Goal: Task Accomplishment & Management: Manage account settings

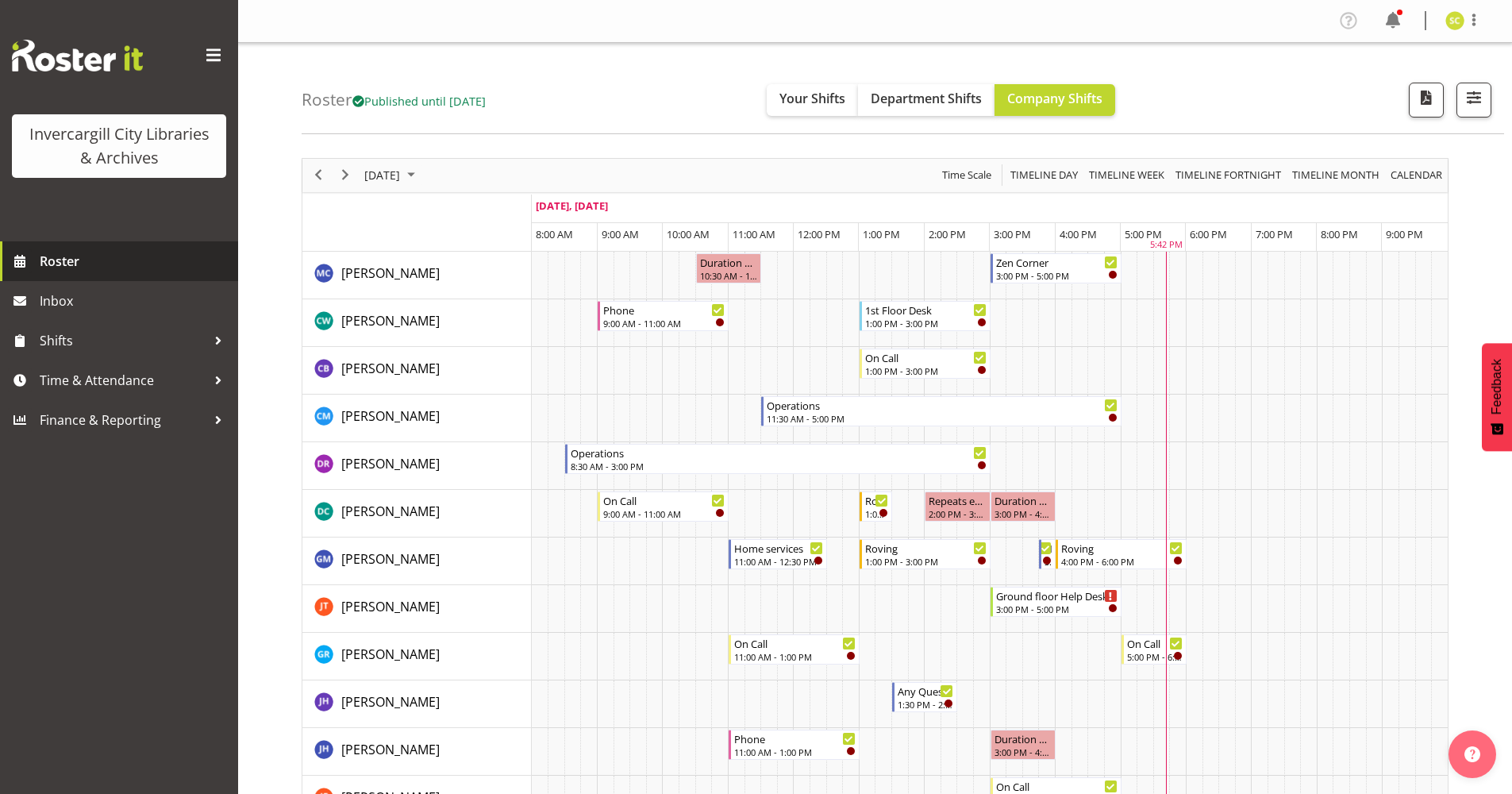
scroll to position [555, 0]
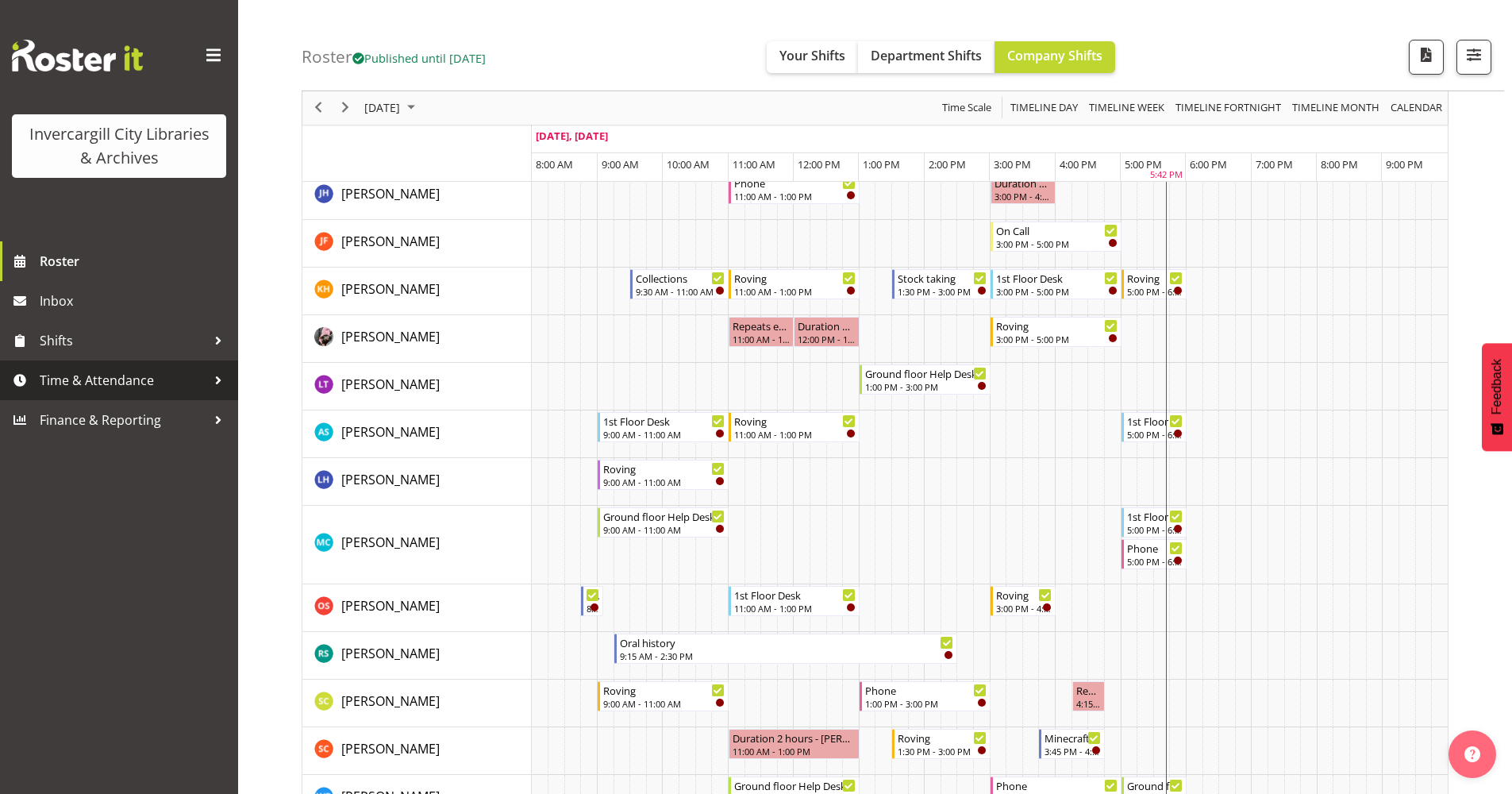
click at [142, 385] on span "Time & Attendance" at bounding box center [123, 381] width 167 height 24
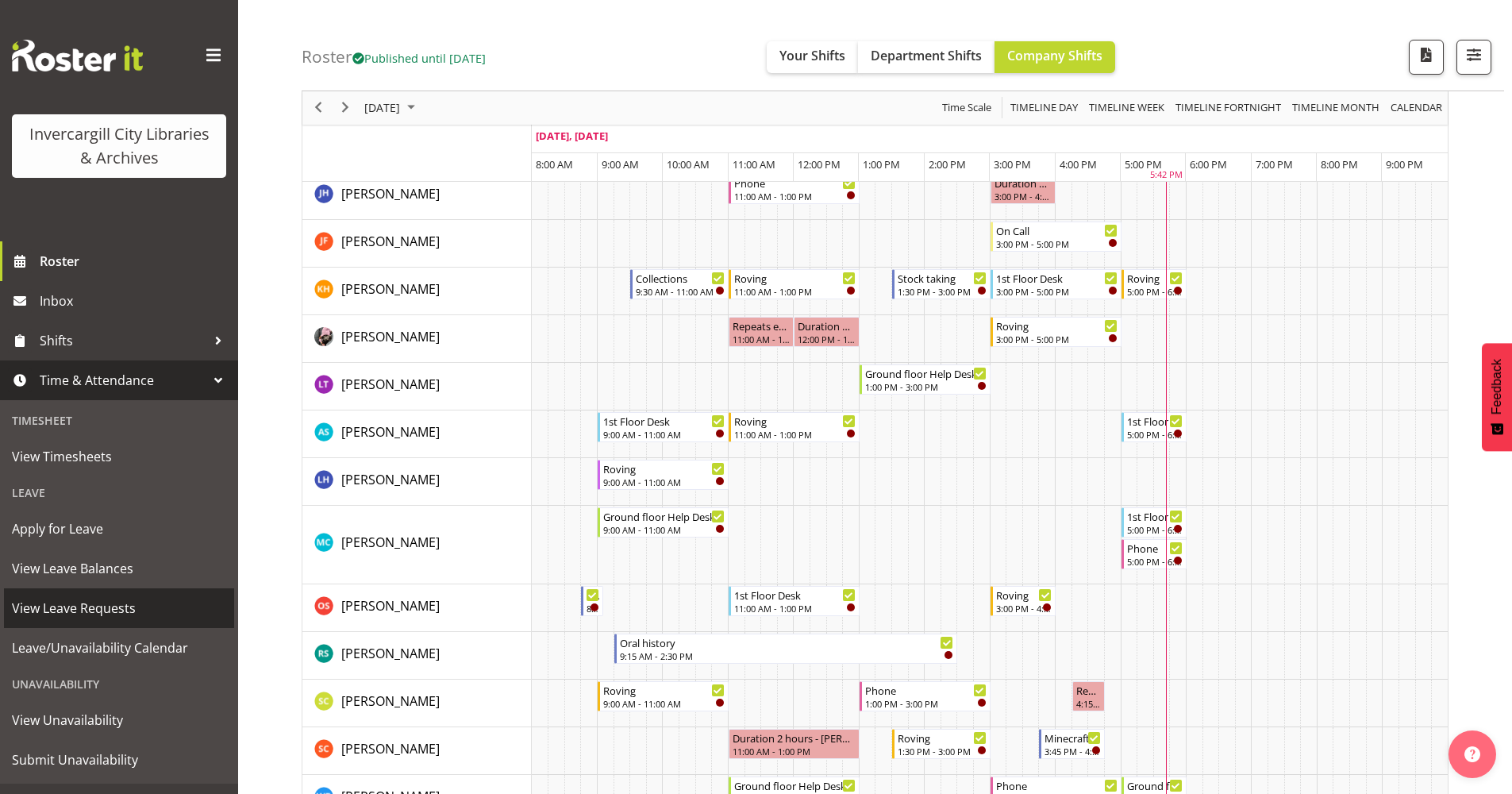
scroll to position [30, 0]
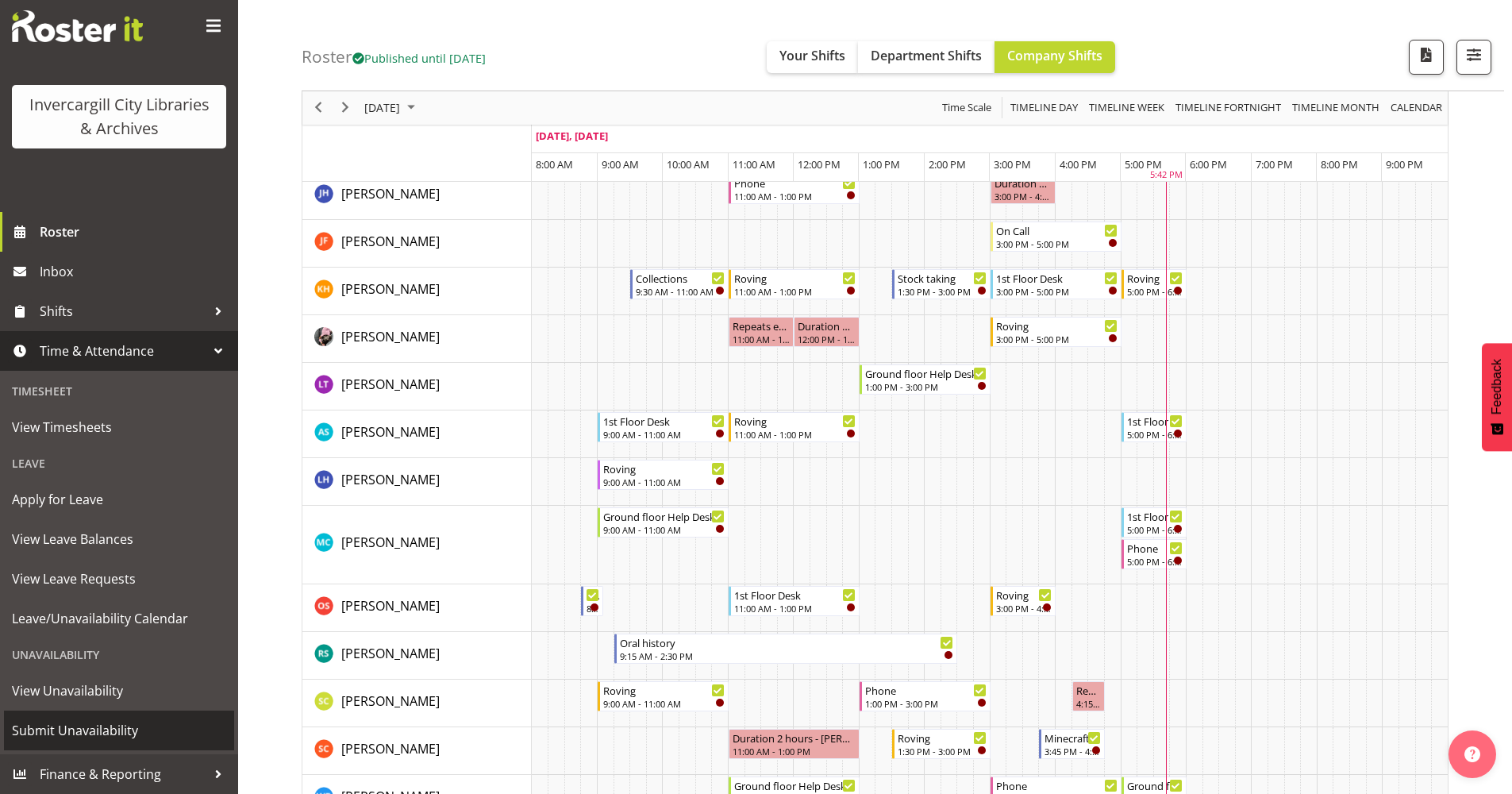
click at [83, 733] on span "Submit Unavailability" at bounding box center [119, 731] width 214 height 24
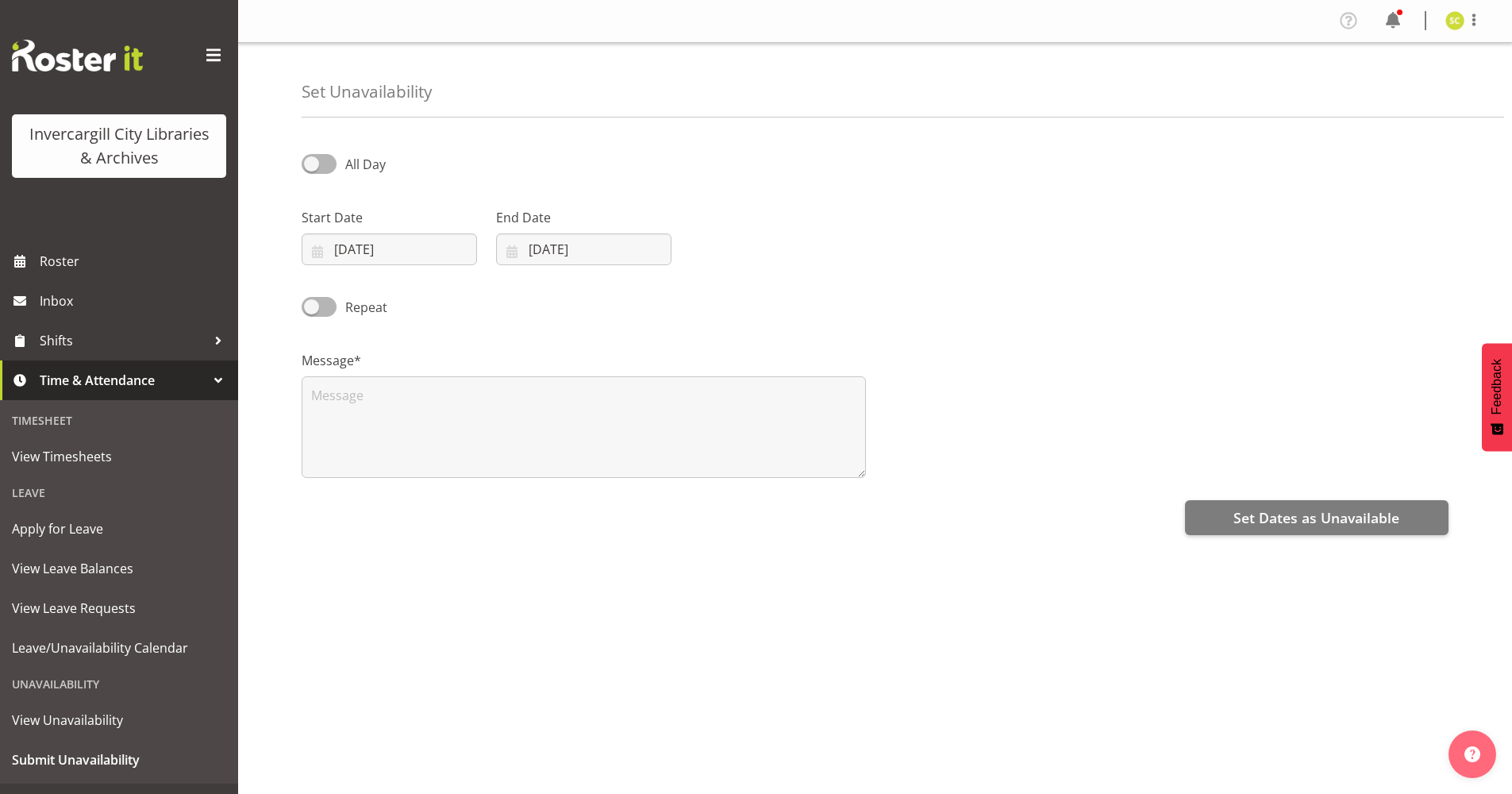
select select "9"
select select "2025"
click at [344, 244] on input "09/10/2025" at bounding box center [389, 249] width 175 height 32
click at [428, 295] on select "January February March April May June July August September October November De…" at bounding box center [400, 296] width 91 height 32
select select "10"
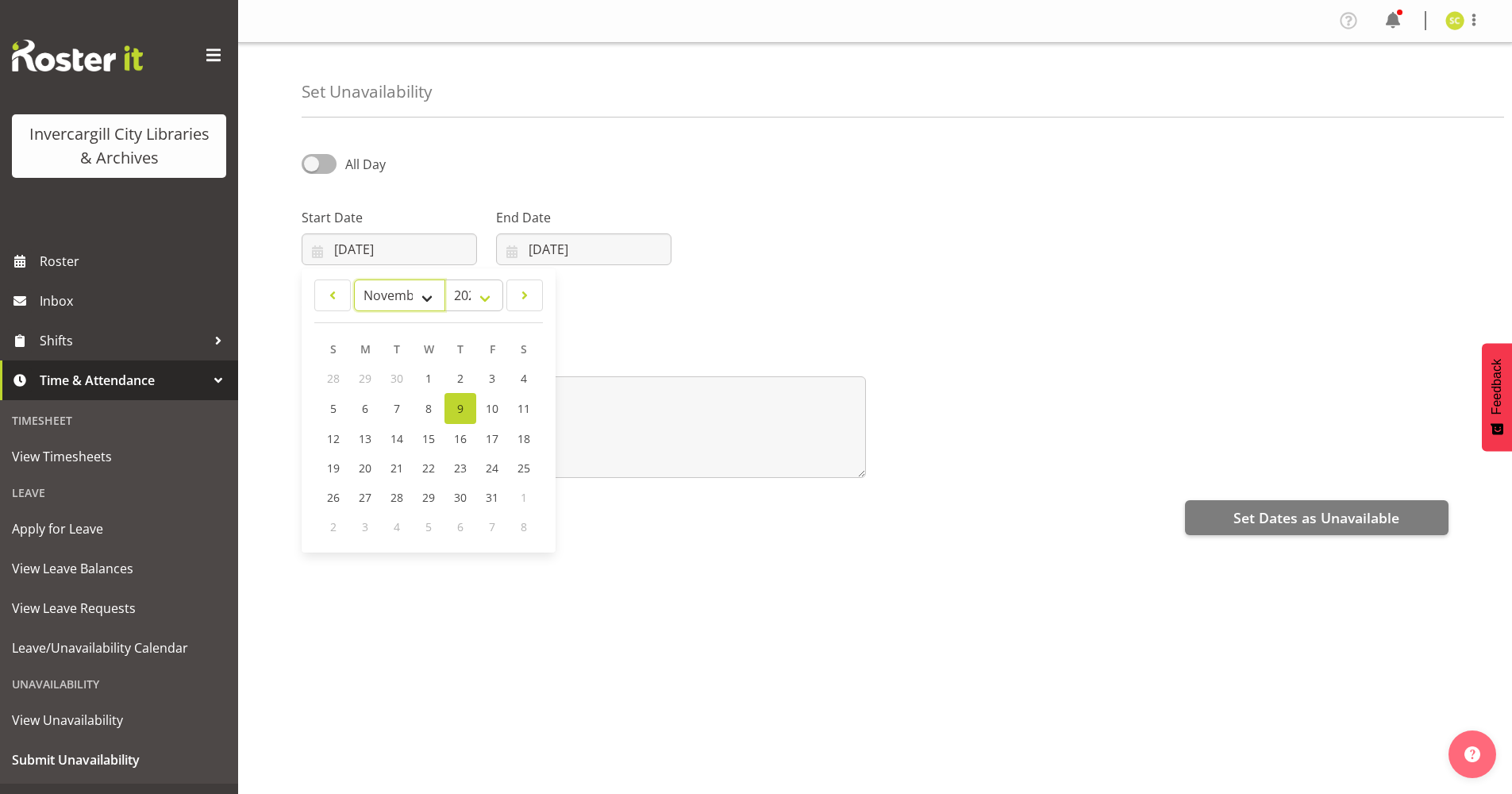
click at [354, 280] on select "January February March April May June July August September October November De…" at bounding box center [400, 296] width 91 height 32
click at [401, 436] on span "11" at bounding box center [397, 437] width 13 height 15
type input "11/11/2025"
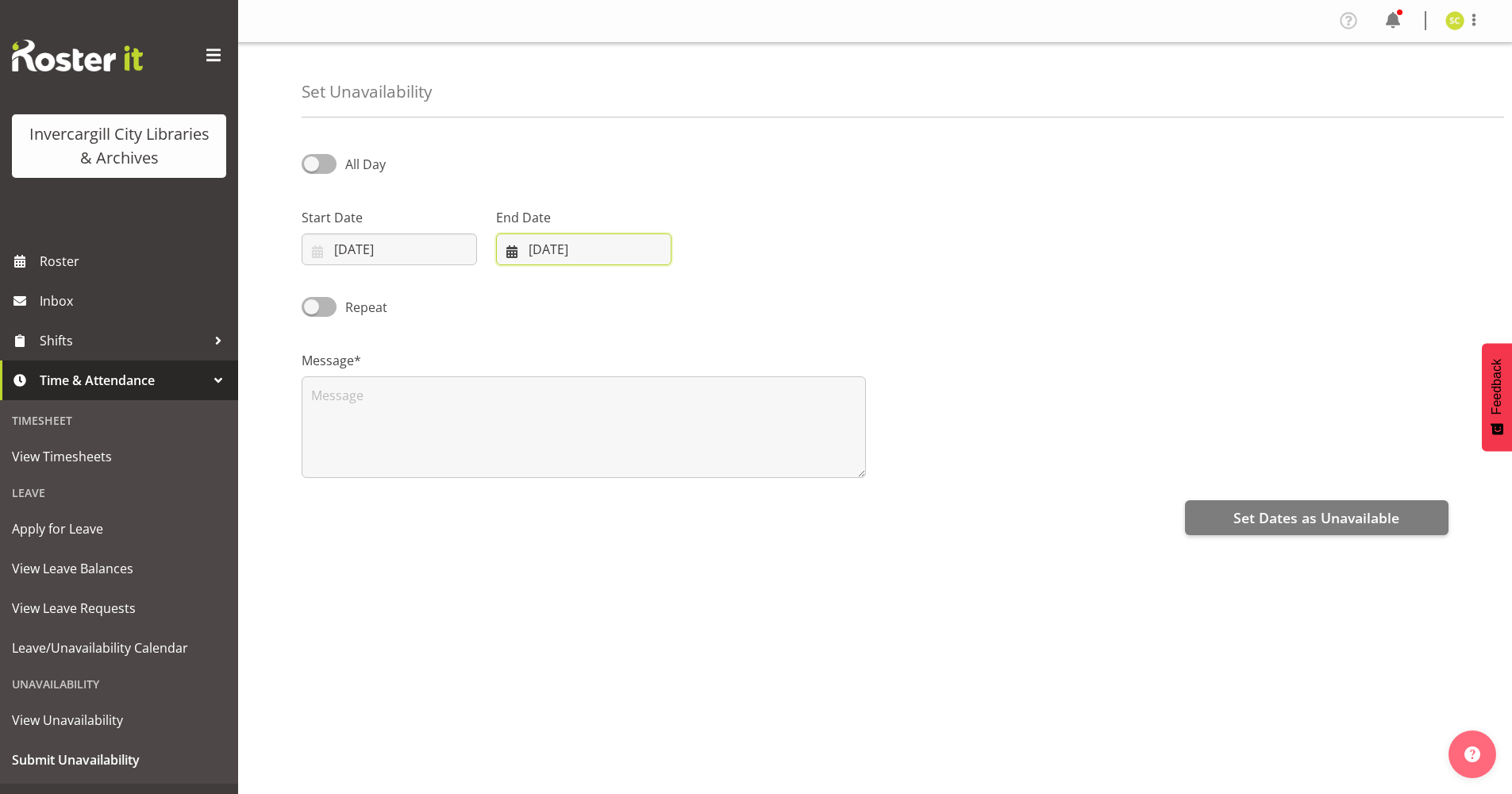
click at [537, 249] on input "09/10/2025" at bounding box center [583, 249] width 175 height 32
click at [600, 300] on select "January February March April May June July August September October November De…" at bounding box center [565, 296] width 109 height 32
select select "10"
click at [510, 280] on select "January February March April May June July August September October November De…" at bounding box center [565, 296] width 109 height 32
click at [615, 434] on link "12" at bounding box center [623, 437] width 32 height 30
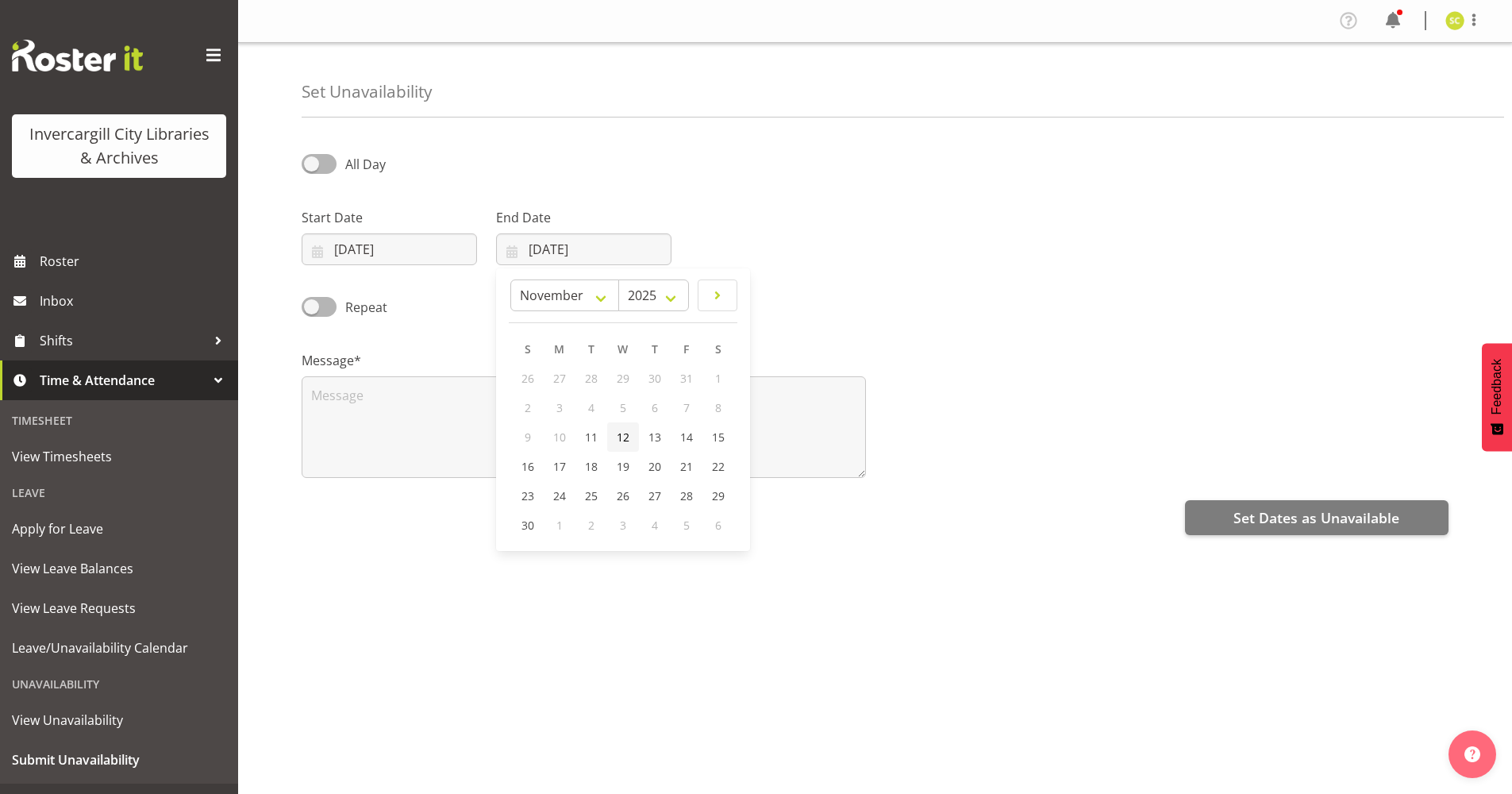
type input "12/11/2025"
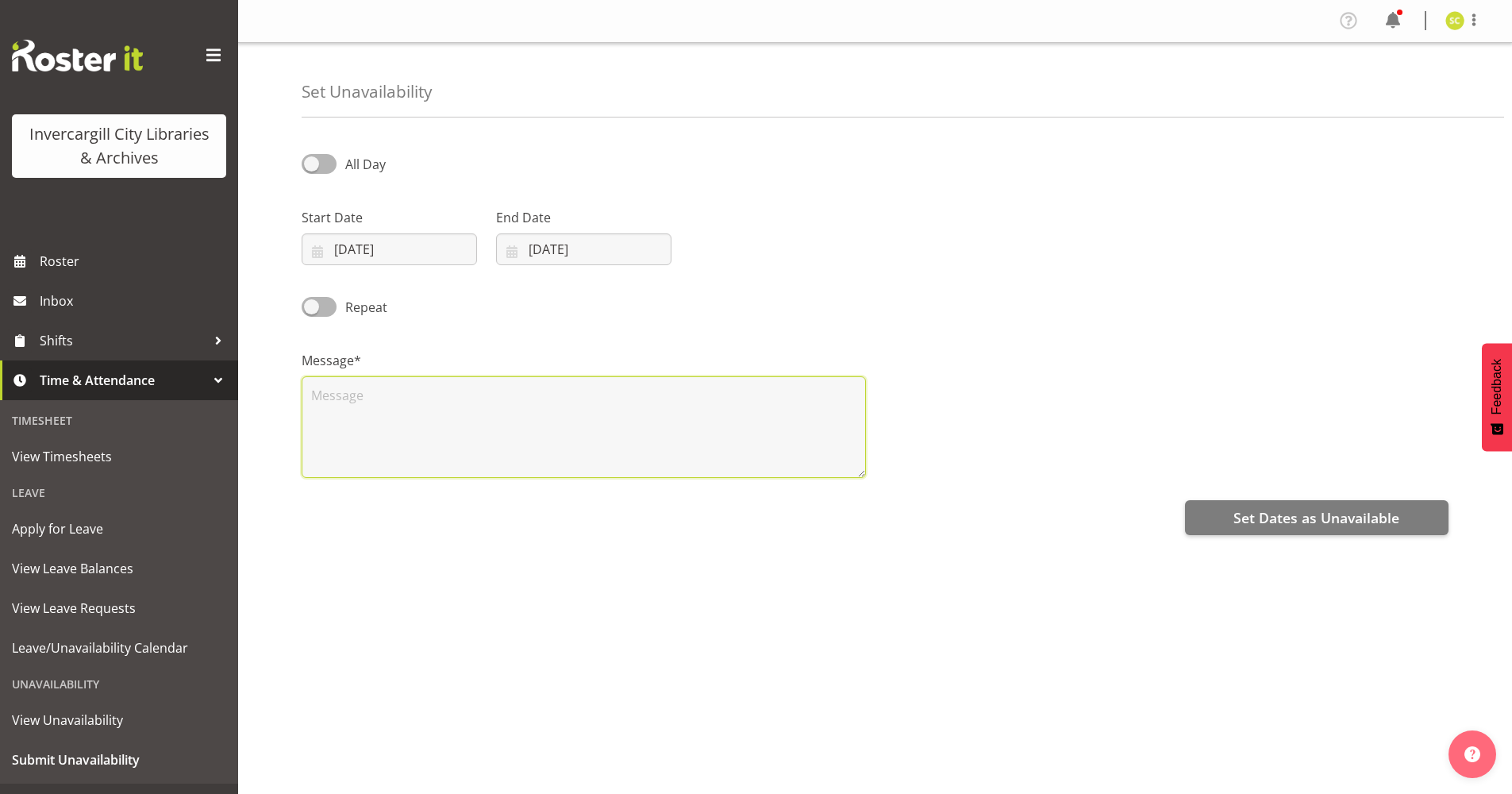
click at [445, 401] on textarea at bounding box center [583, 427] width 564 height 102
type textarea "CIMS4 Course"
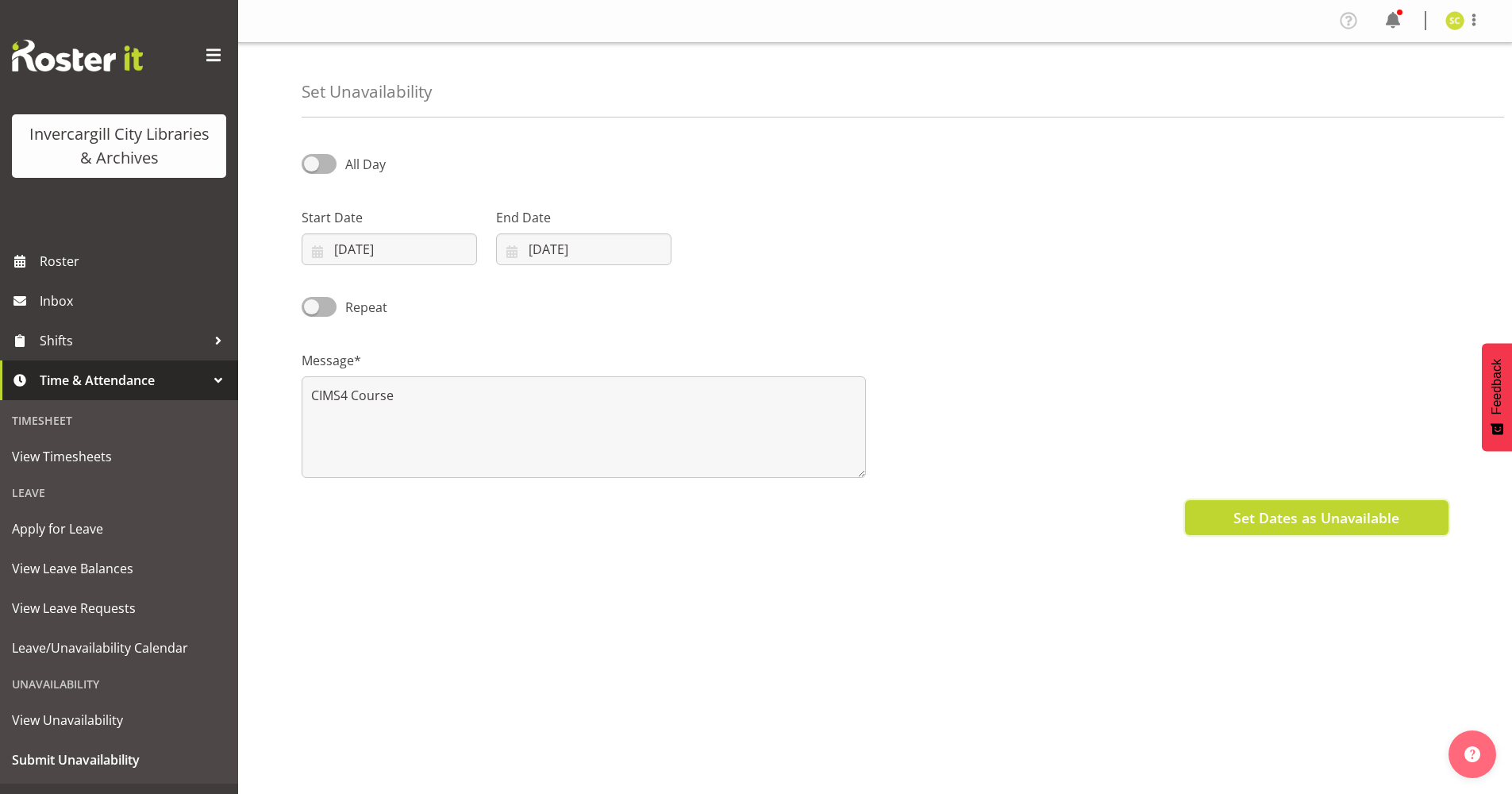
click at [1204, 511] on button "Set Dates as Unavailable" at bounding box center [1316, 518] width 264 height 35
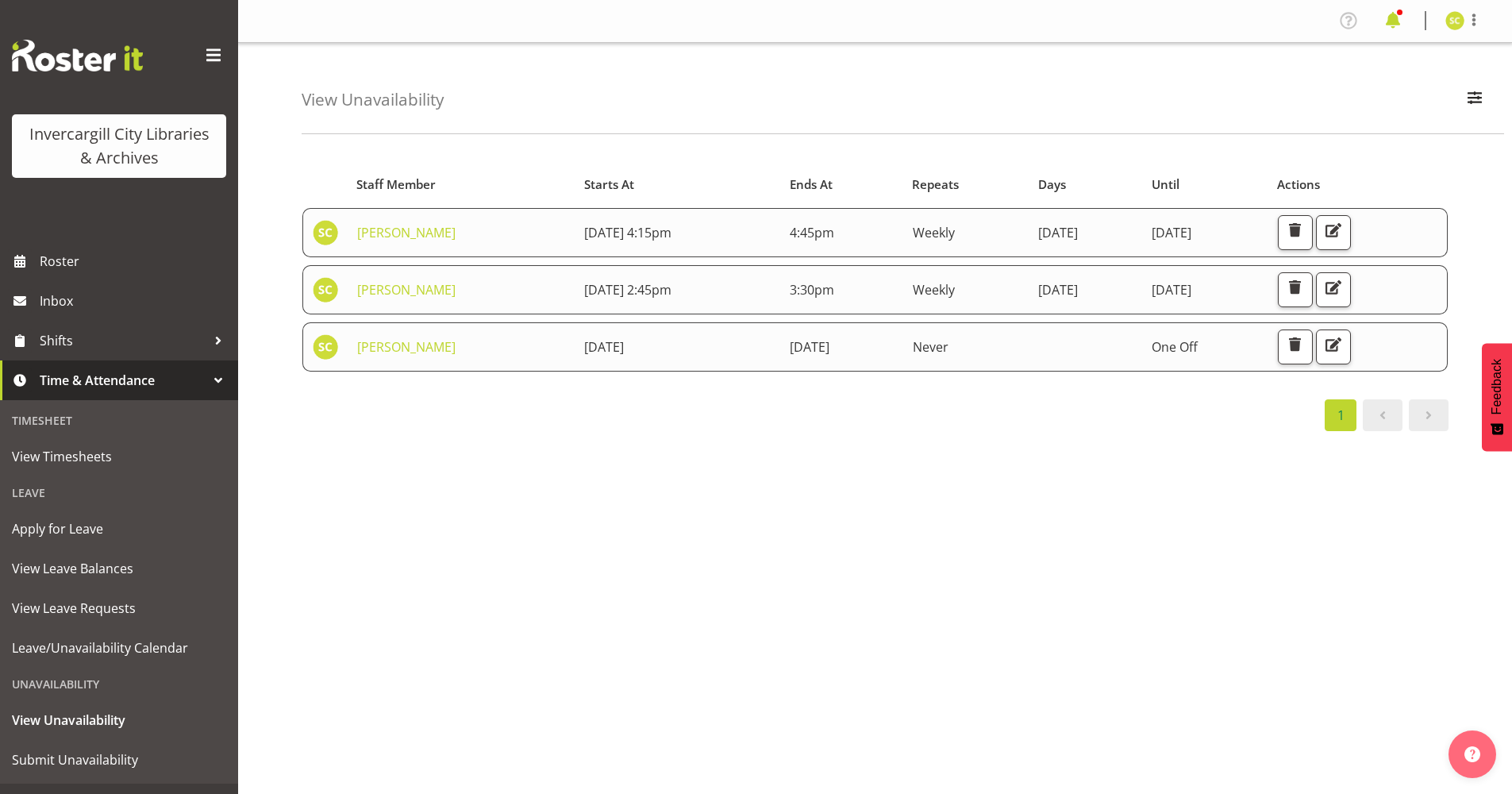
click at [1405, 24] on span at bounding box center [1393, 21] width 26 height 26
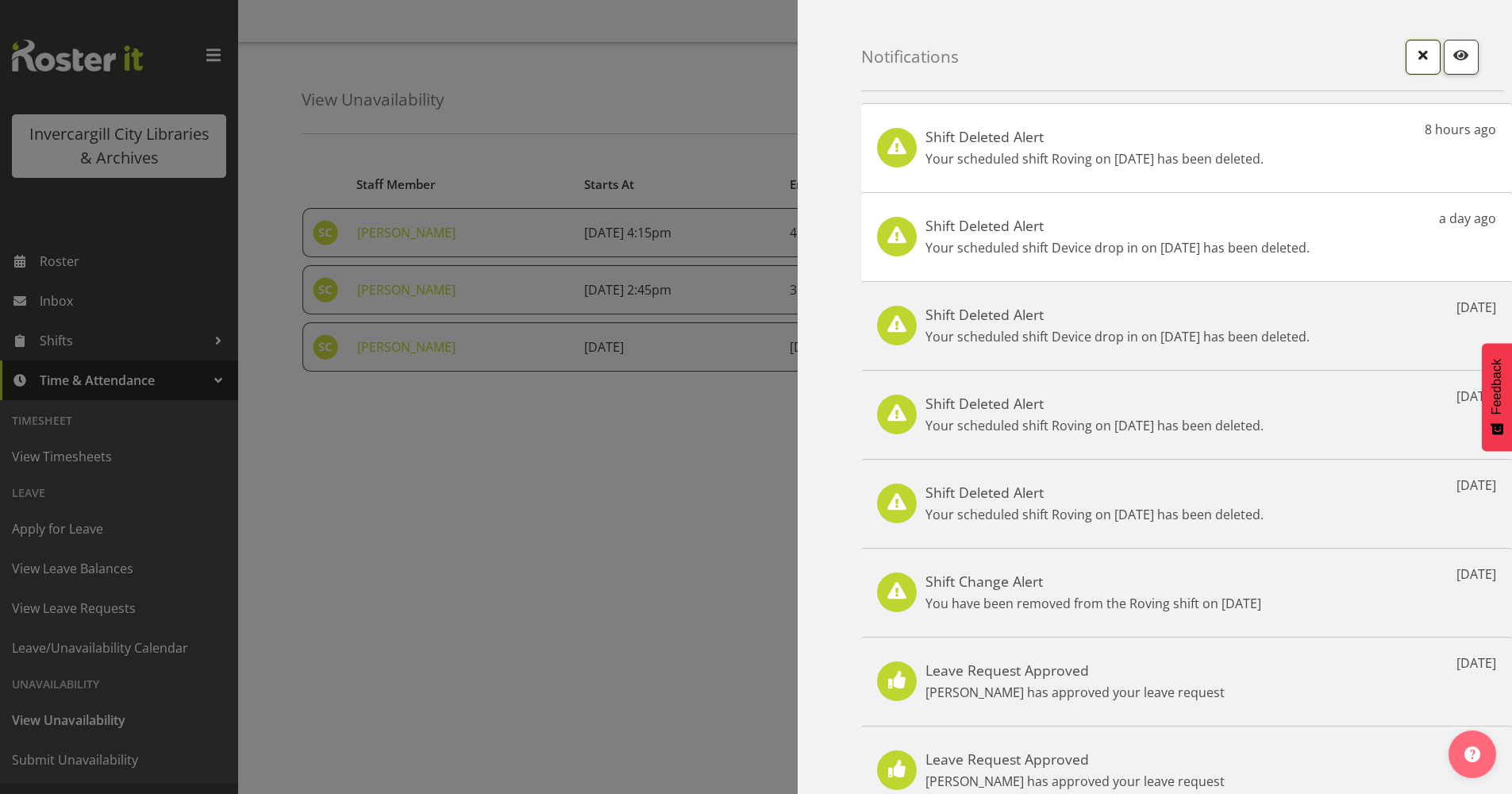
click at [1413, 58] on span "button" at bounding box center [1423, 54] width 21 height 21
